Goal: Information Seeking & Learning: Compare options

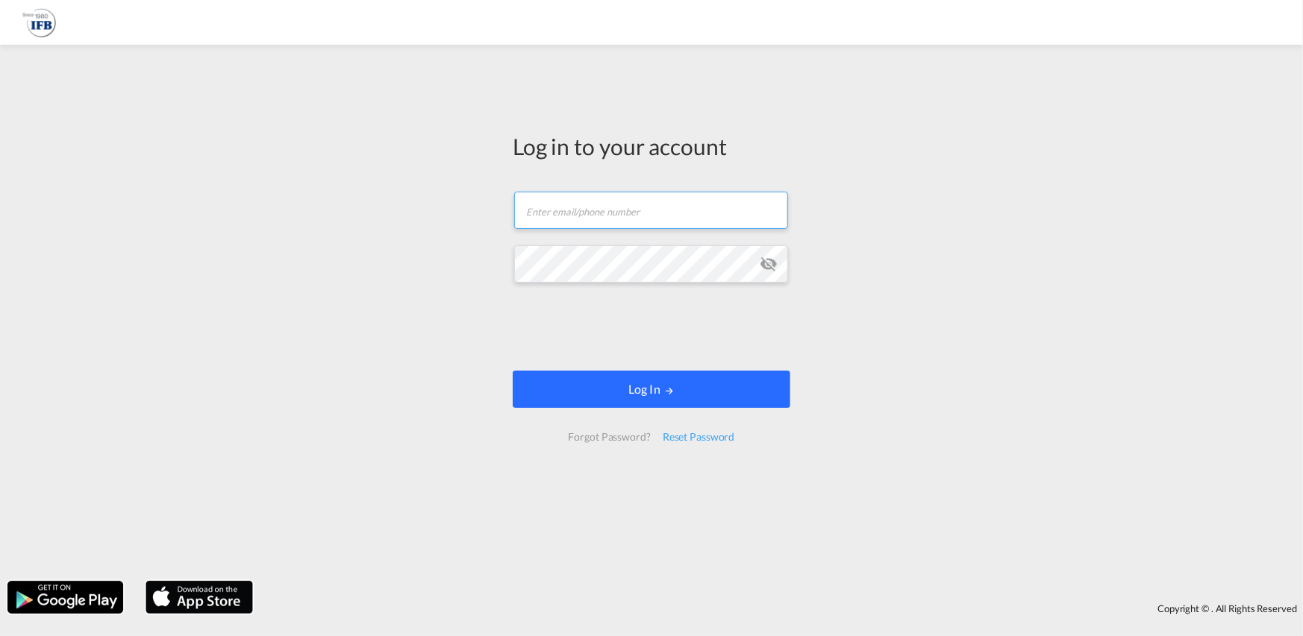
type input "[PERSON_NAME][EMAIL_ADDRESS][PERSON_NAME][DOMAIN_NAME]"
click at [681, 383] on button "Log In" at bounding box center [652, 389] width 278 height 37
